Goal: Task Accomplishment & Management: Complete application form

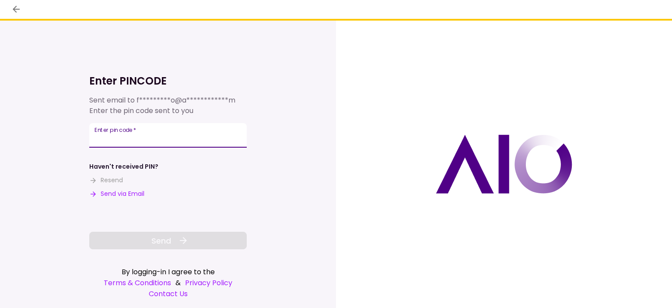
click at [115, 134] on div "Enter pin code   *" at bounding box center [168, 135] width 158 height 25
click at [10, 130] on div "**********" at bounding box center [168, 164] width 336 height 287
click at [108, 138] on input "Enter pin code   *" at bounding box center [168, 135] width 158 height 25
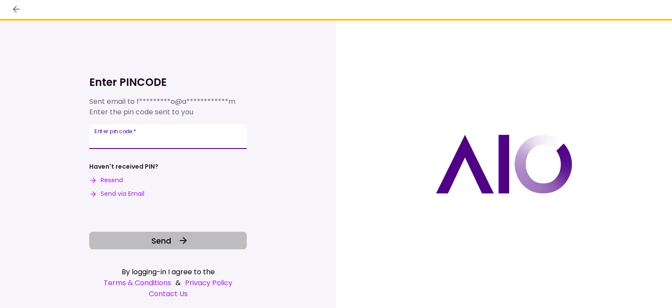
type input "******"
click at [98, 238] on button "Send" at bounding box center [168, 241] width 158 height 18
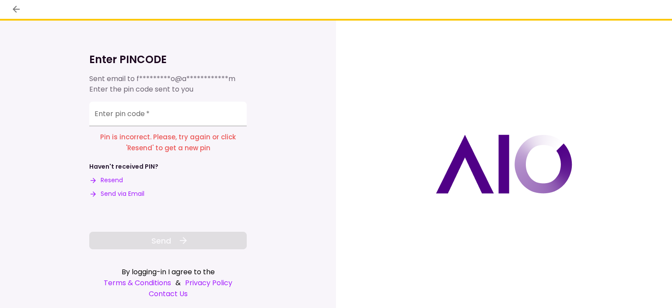
click at [113, 179] on button "Resend" at bounding box center [106, 180] width 34 height 9
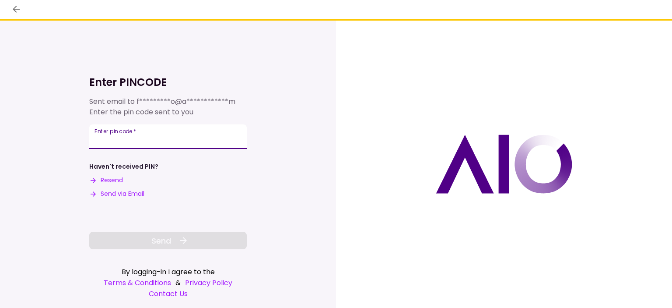
click at [130, 139] on input "Enter pin code   *" at bounding box center [168, 136] width 158 height 25
click at [98, 137] on div "Enter pin code   *" at bounding box center [168, 136] width 158 height 25
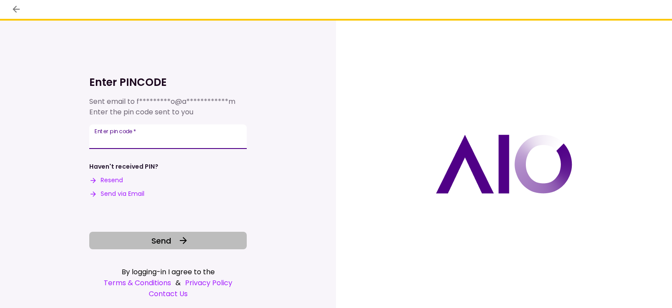
type input "******"
click at [105, 239] on button "Send" at bounding box center [168, 241] width 158 height 18
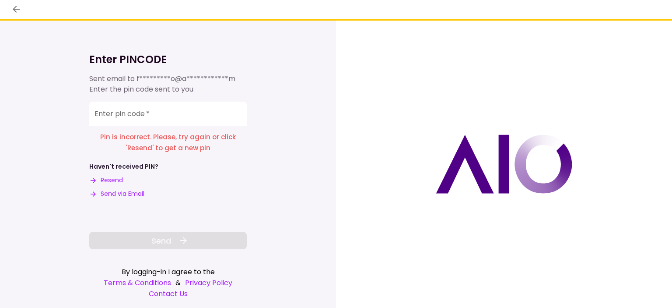
click at [106, 112] on div "Enter pin code   *" at bounding box center [168, 114] width 158 height 25
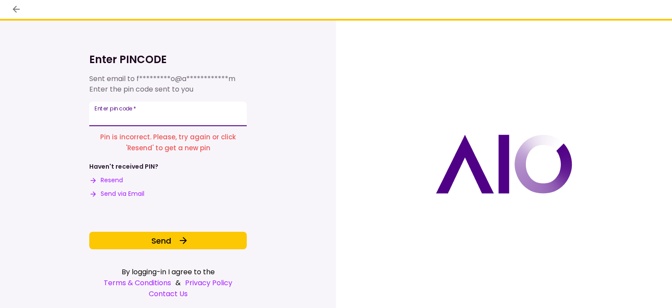
type input "******"
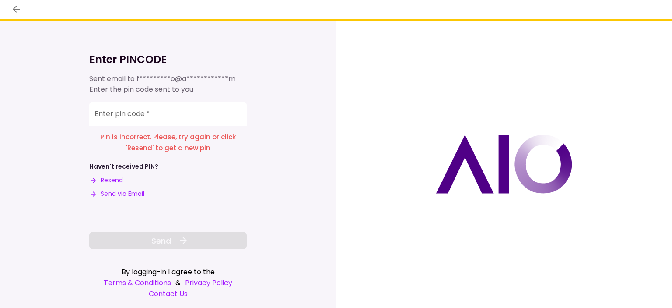
click at [109, 116] on input "Enter pin code   *" at bounding box center [168, 114] width 158 height 25
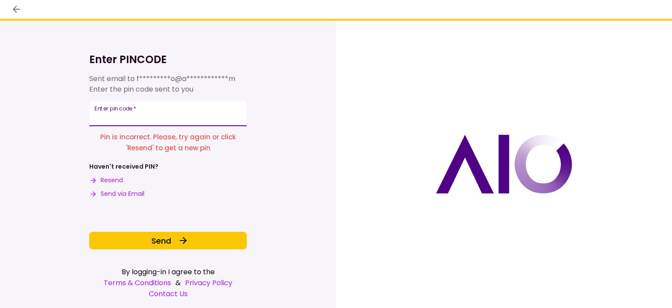
drag, startPoint x: 120, startPoint y: 120, endPoint x: 70, endPoint y: 117, distance: 50.5
click at [70, 117] on div "**********" at bounding box center [168, 164] width 336 height 287
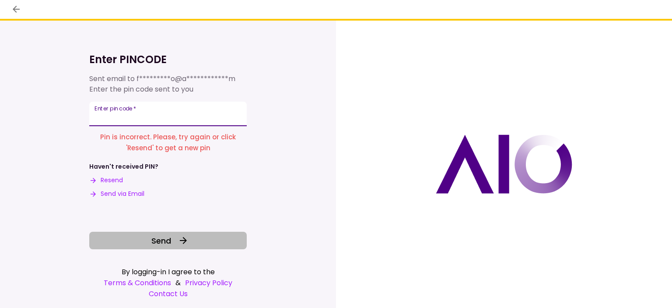
type input "******"
click at [105, 248] on button "Send" at bounding box center [168, 241] width 158 height 18
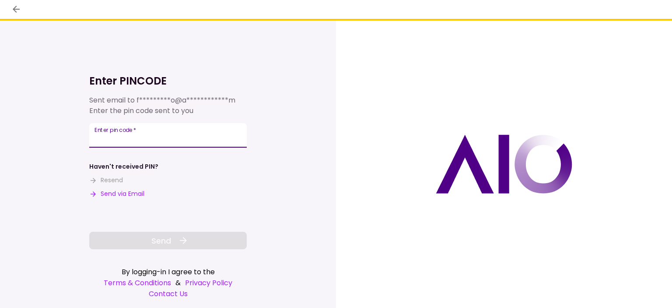
click at [127, 134] on div "Enter pin code   *" at bounding box center [168, 135] width 158 height 25
click at [123, 134] on label "Enter pin code   *" at bounding box center [116, 130] width 42 height 7
click at [123, 134] on input "Enter pin code   *" at bounding box center [168, 136] width 158 height 25
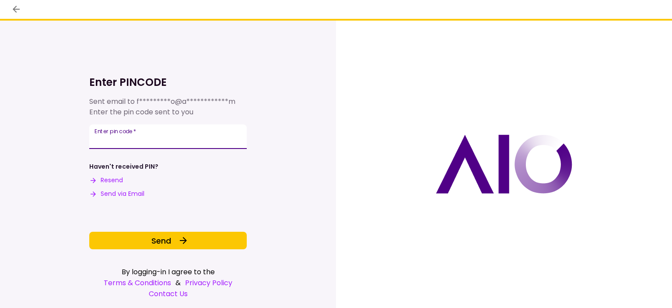
type input "******"
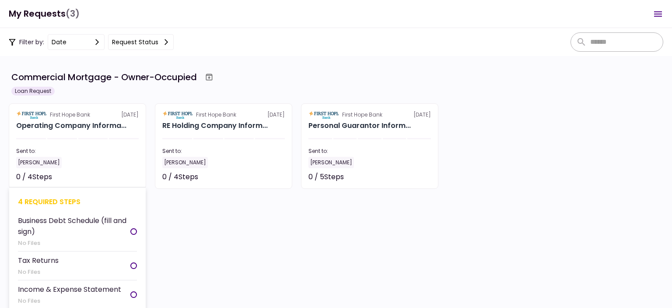
scroll to position [26, 0]
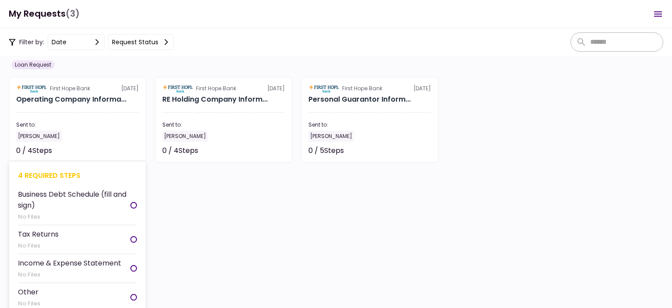
click at [136, 236] on div at bounding box center [133, 239] width 7 height 7
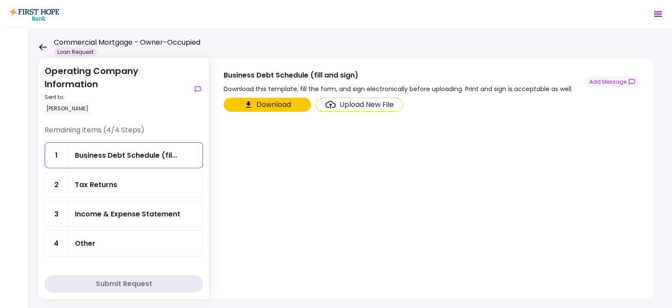
click at [257, 104] on button "Download" at bounding box center [268, 105] width 88 height 14
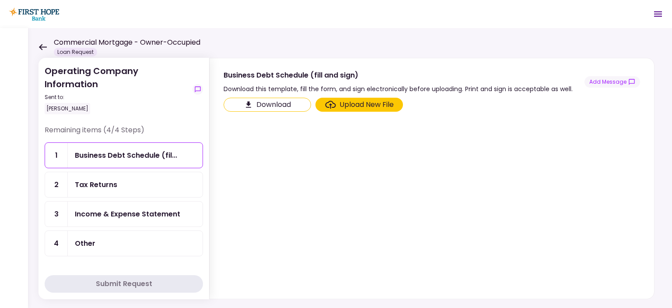
click at [350, 103] on div "Upload New File" at bounding box center [367, 104] width 54 height 11
click at [0, 0] on input "Upload New File" at bounding box center [0, 0] width 0 height 0
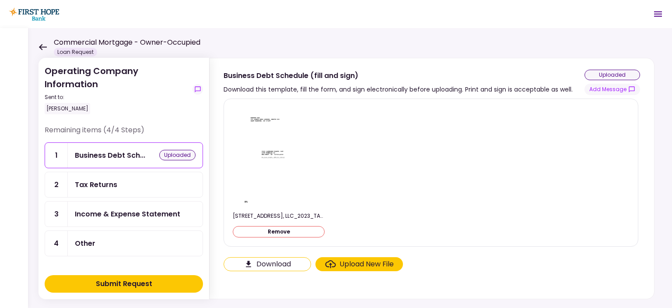
click at [353, 263] on div "Upload New File" at bounding box center [367, 264] width 54 height 11
click at [0, 0] on input "Upload New File" at bounding box center [0, 0] width 0 height 0
click at [345, 261] on div "Upload New File" at bounding box center [367, 264] width 54 height 11
click at [0, 0] on input "Upload New File" at bounding box center [0, 0] width 0 height 0
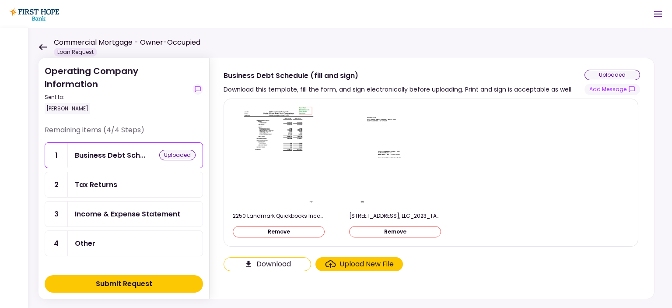
click at [130, 284] on div "Submit Request" at bounding box center [124, 283] width 56 height 11
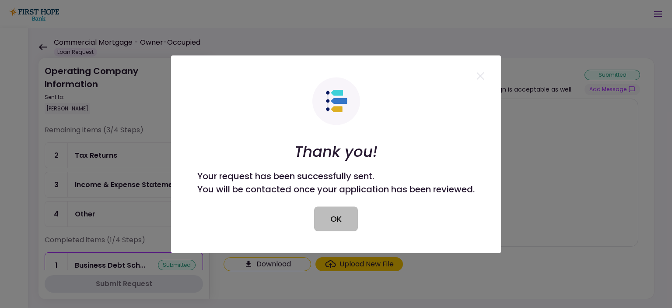
click at [328, 221] on button "OK" at bounding box center [336, 218] width 44 height 25
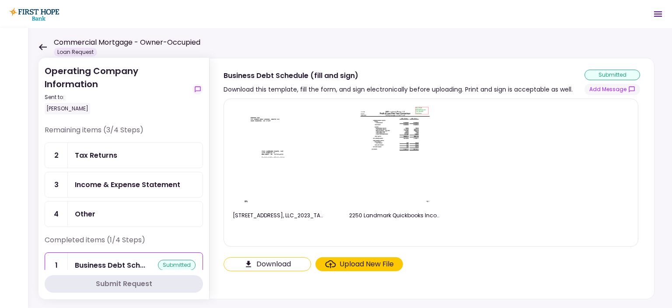
click at [347, 260] on div "Upload New File" at bounding box center [367, 264] width 54 height 11
click at [0, 0] on input "Upload New File" at bounding box center [0, 0] width 0 height 0
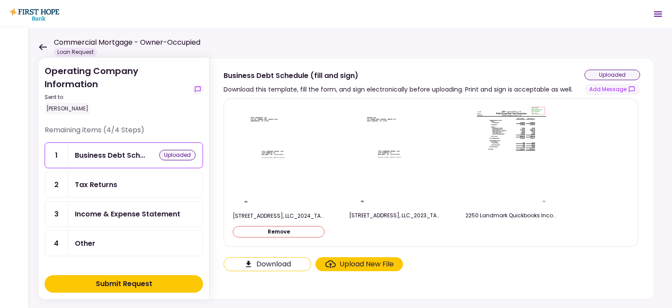
click at [123, 284] on div "Submit Request" at bounding box center [124, 283] width 56 height 11
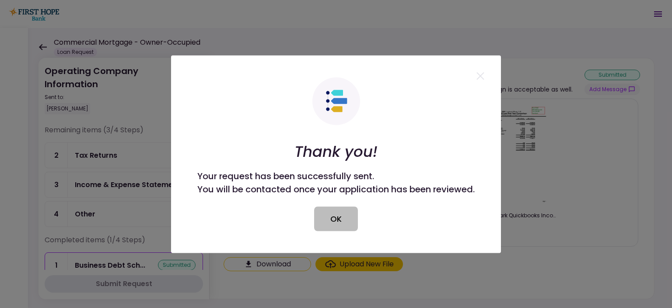
click at [341, 218] on button "OK" at bounding box center [336, 218] width 44 height 25
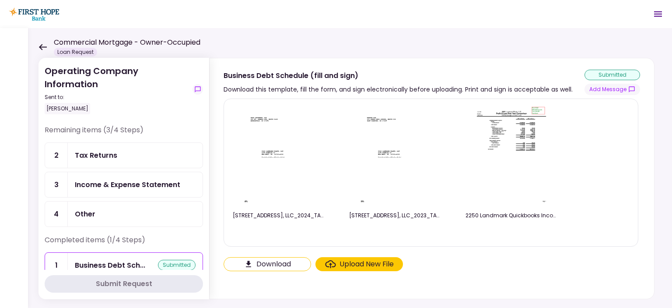
click at [39, 45] on icon at bounding box center [43, 47] width 8 height 7
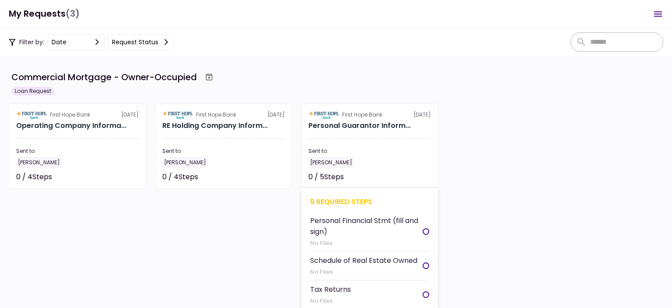
click at [348, 288] on div "Tax Returns" at bounding box center [330, 289] width 41 height 11
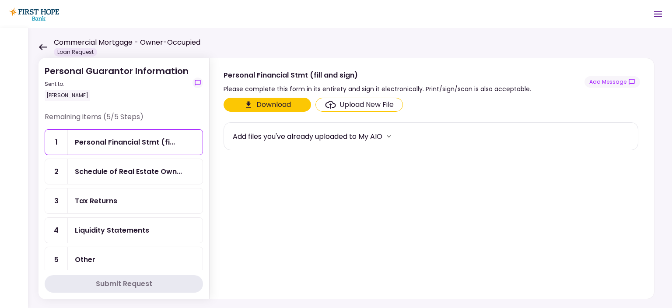
click at [354, 104] on div "Upload New File" at bounding box center [367, 104] width 54 height 11
click at [0, 0] on input "Upload New File" at bounding box center [0, 0] width 0 height 0
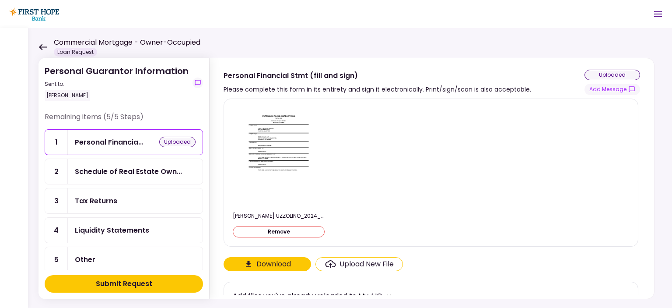
click at [149, 281] on div "Submit Request" at bounding box center [124, 283] width 56 height 11
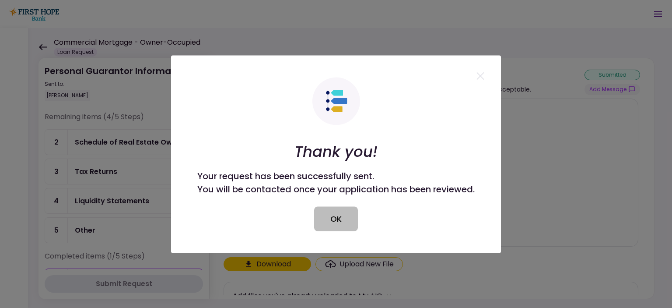
click at [344, 219] on button "OK" at bounding box center [336, 218] width 44 height 25
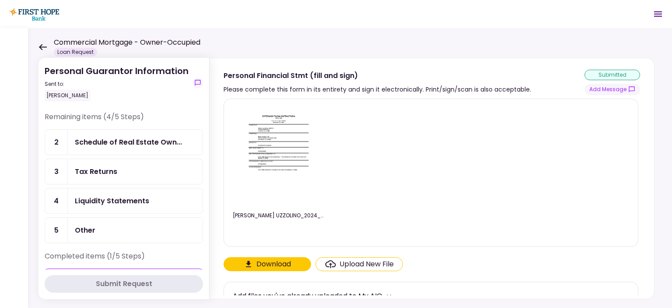
click at [39, 46] on icon at bounding box center [43, 47] width 8 height 7
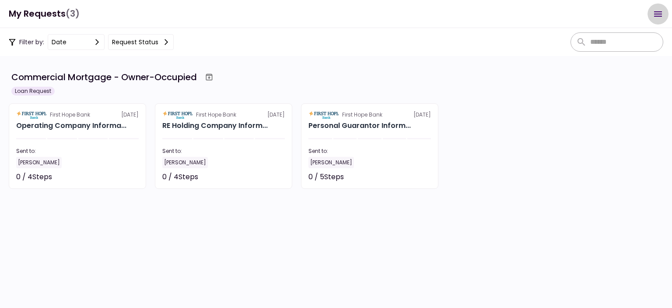
click at [657, 14] on icon "Open menu" at bounding box center [658, 13] width 8 height 5
click at [387, 246] on section "Commercial Mortgage - Owner-Occupied Loan Request First Hope Bank [DATE] Operat…" at bounding box center [336, 182] width 672 height 252
click at [658, 12] on icon "Open menu" at bounding box center [658, 14] width 11 height 11
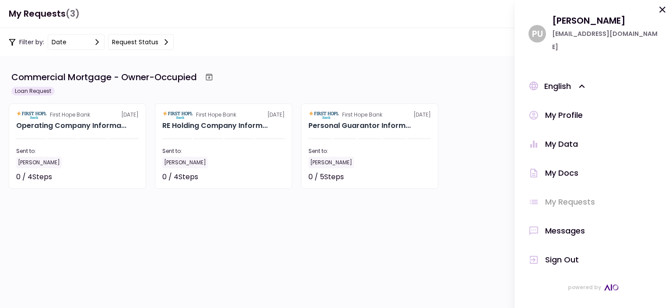
click at [571, 253] on div "Sign Out" at bounding box center [562, 259] width 34 height 13
